Goal: Communication & Community: Answer question/provide support

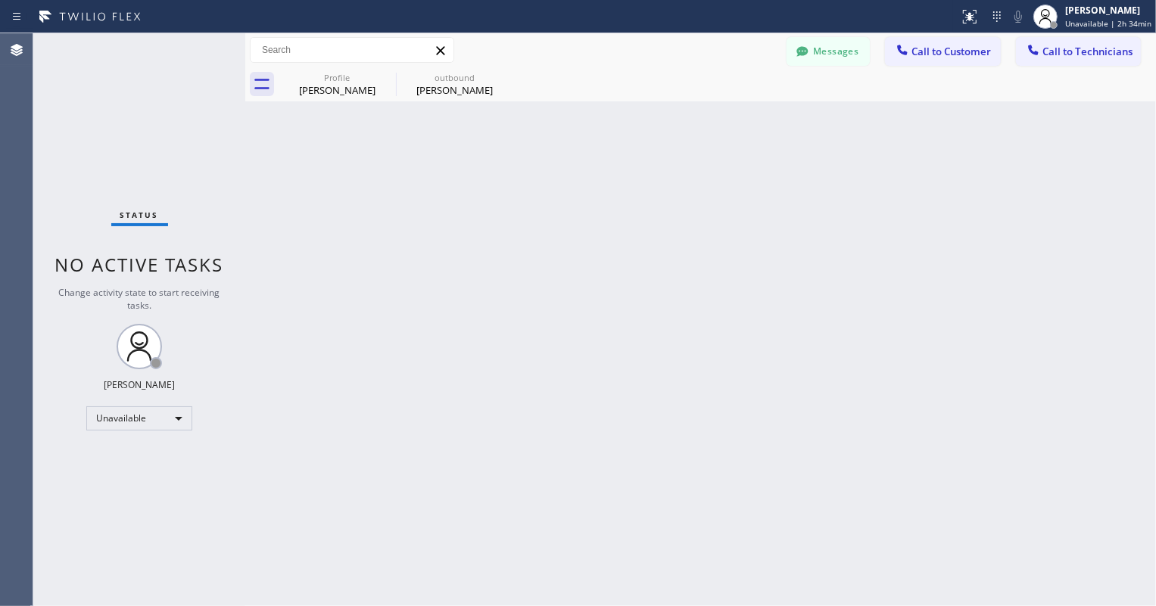
click at [482, 279] on div "Back to Dashboard Change Sender ID Customers Technicians GS [PERSON_NAME] [DATE…" at bounding box center [700, 319] width 911 height 573
click at [852, 48] on button "Messages" at bounding box center [827, 51] width 83 height 29
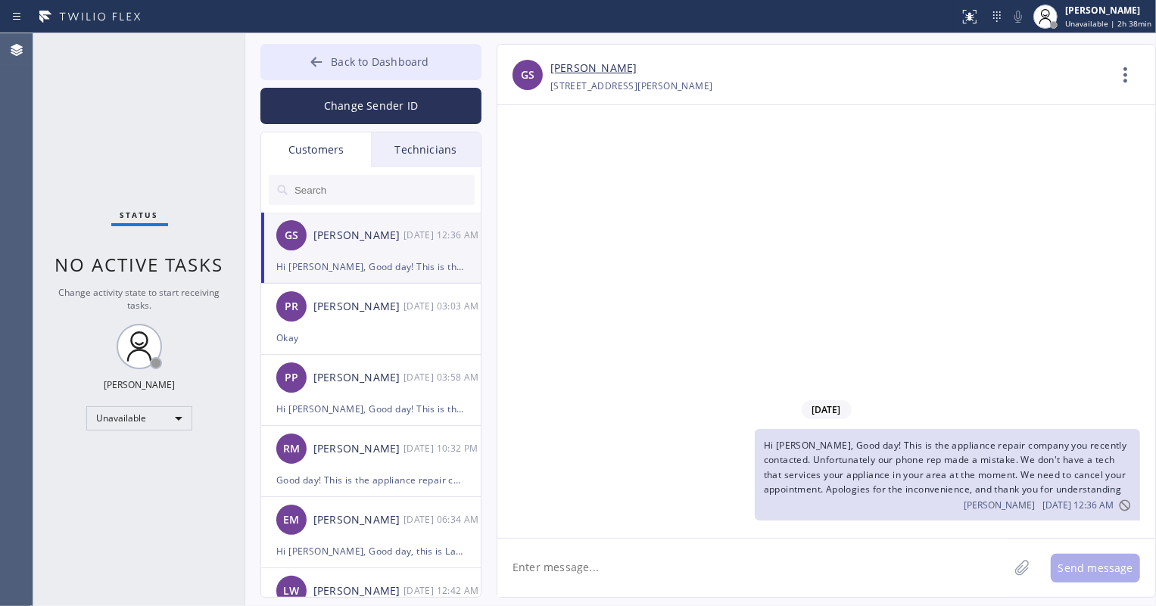
click at [355, 68] on span "Back to Dashboard" at bounding box center [380, 61] width 98 height 14
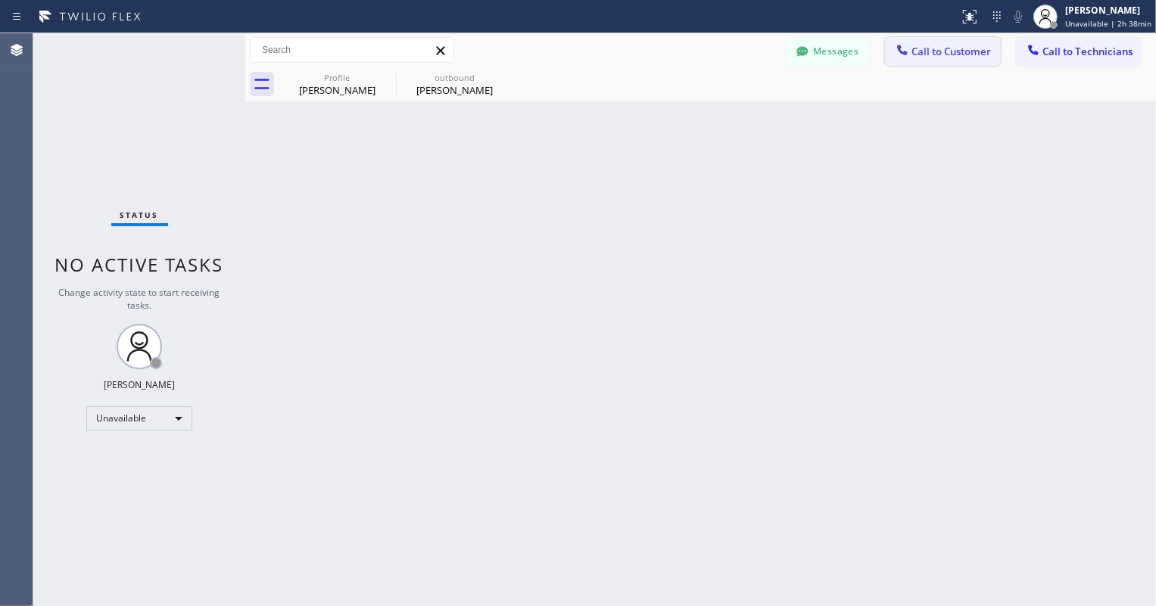
click at [919, 47] on span "Call to Customer" at bounding box center [950, 52] width 79 height 14
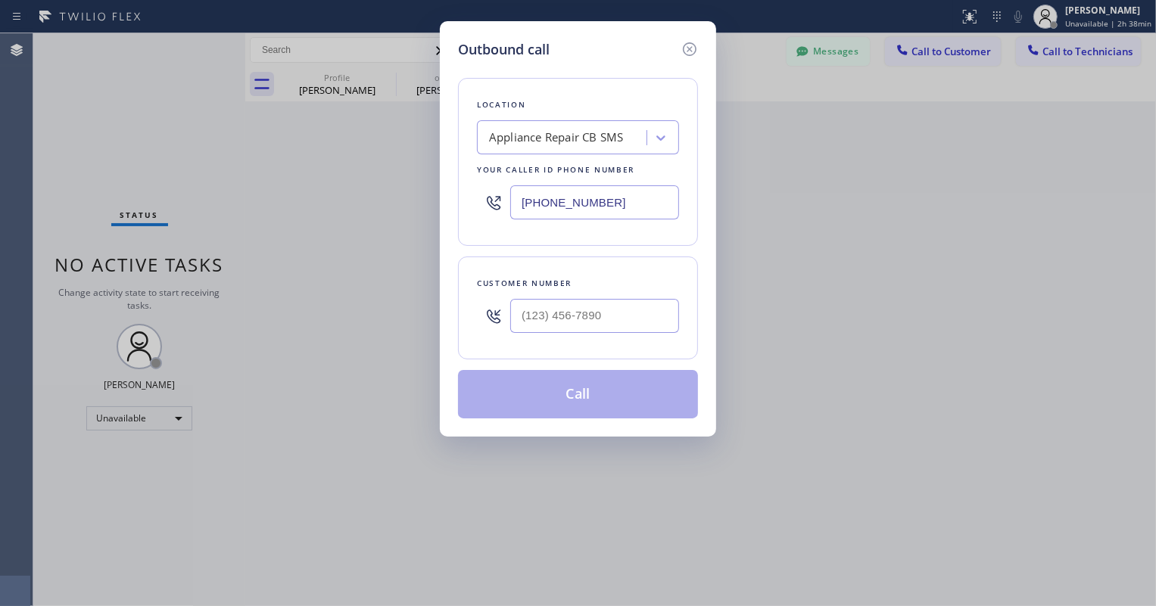
click at [568, 206] on input "[PHONE_NUMBER]" at bounding box center [594, 202] width 169 height 34
paste input "949) 202-5983"
type input "[PHONE_NUMBER]"
click at [578, 319] on input "(___) ___-____" at bounding box center [594, 316] width 169 height 34
paste input "949) 295-2695"
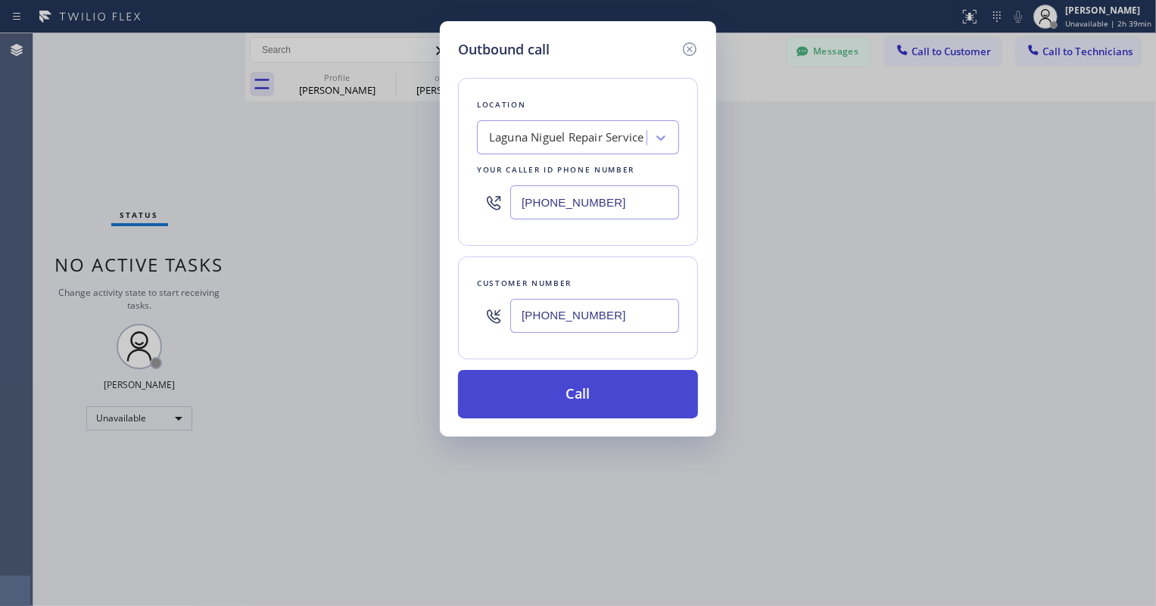
type input "[PHONE_NUMBER]"
click at [619, 397] on button "Call" at bounding box center [578, 394] width 240 height 48
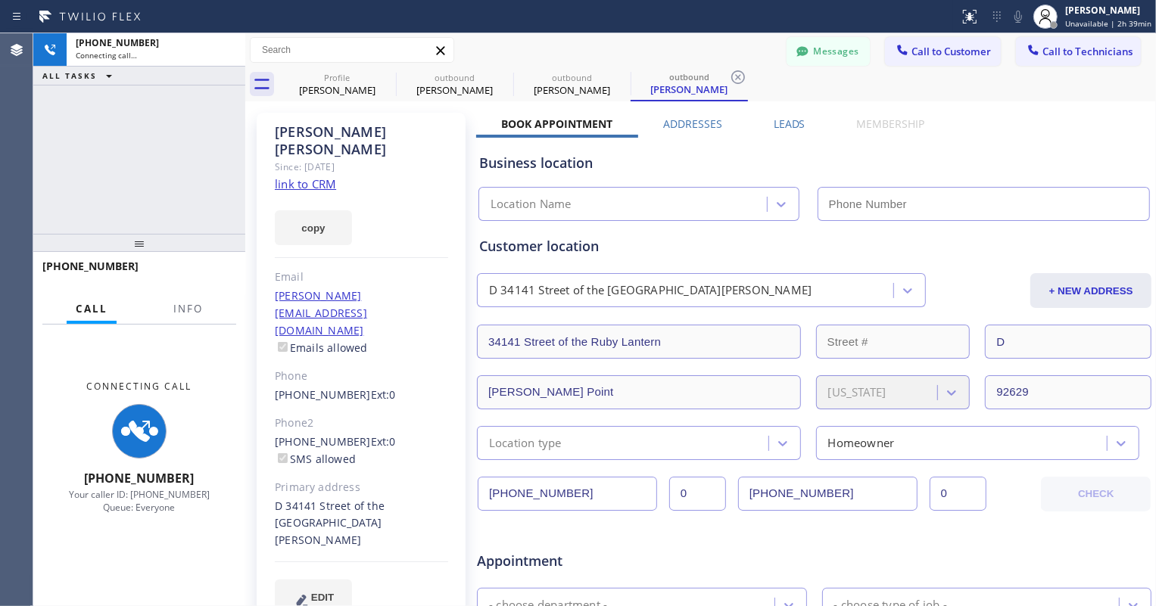
type input "[PHONE_NUMBER]"
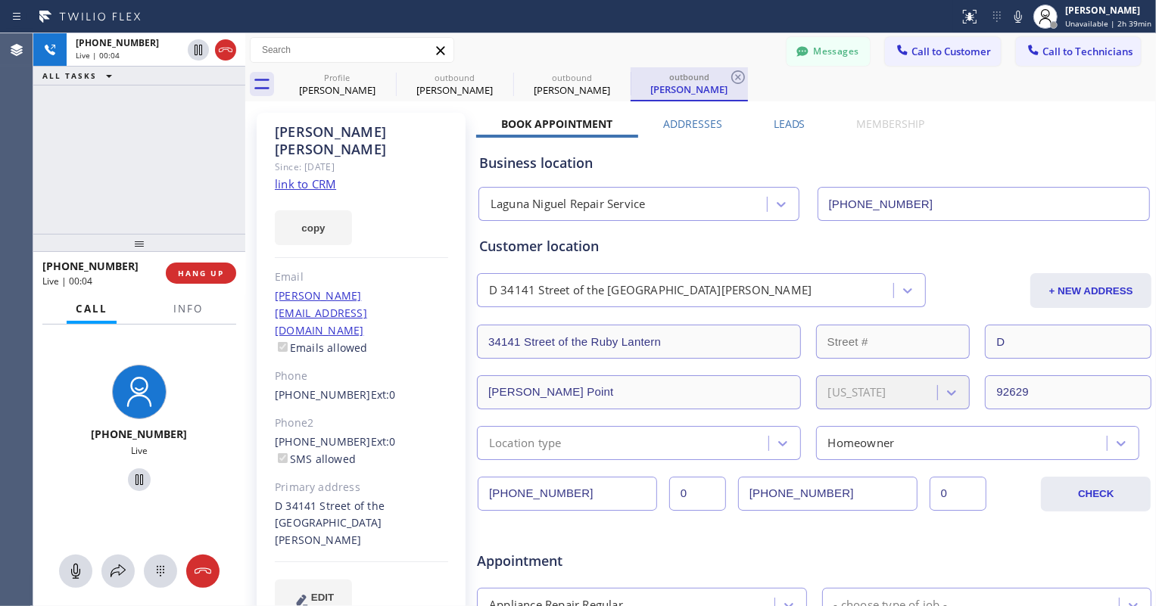
drag, startPoint x: 572, startPoint y: 89, endPoint x: 662, endPoint y: 99, distance: 90.7
click at [572, 89] on div "[PERSON_NAME]" at bounding box center [572, 90] width 114 height 14
click at [671, 93] on div "[PERSON_NAME]" at bounding box center [689, 90] width 114 height 14
click at [220, 279] on button "HANG UP" at bounding box center [201, 273] width 70 height 21
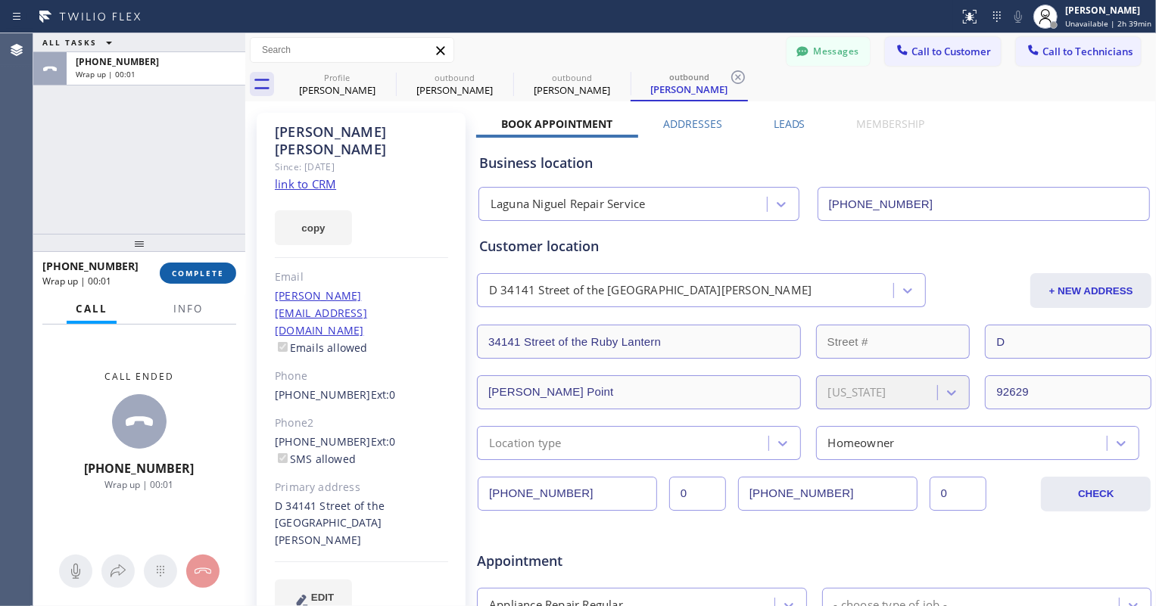
click at [217, 275] on span "COMPLETE" at bounding box center [198, 273] width 52 height 11
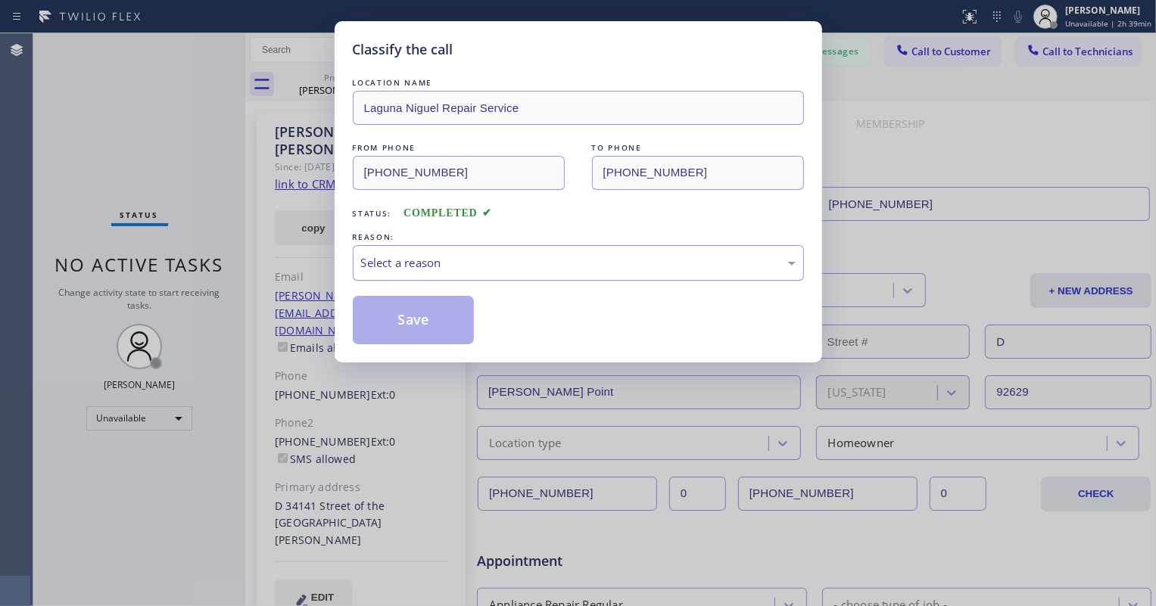
click at [410, 265] on div "Select a reason" at bounding box center [578, 262] width 434 height 17
drag, startPoint x: 423, startPoint y: 314, endPoint x: 461, endPoint y: 306, distance: 38.7
click at [423, 316] on button "Save" at bounding box center [414, 320] width 122 height 48
